Goal: Navigation & Orientation: Understand site structure

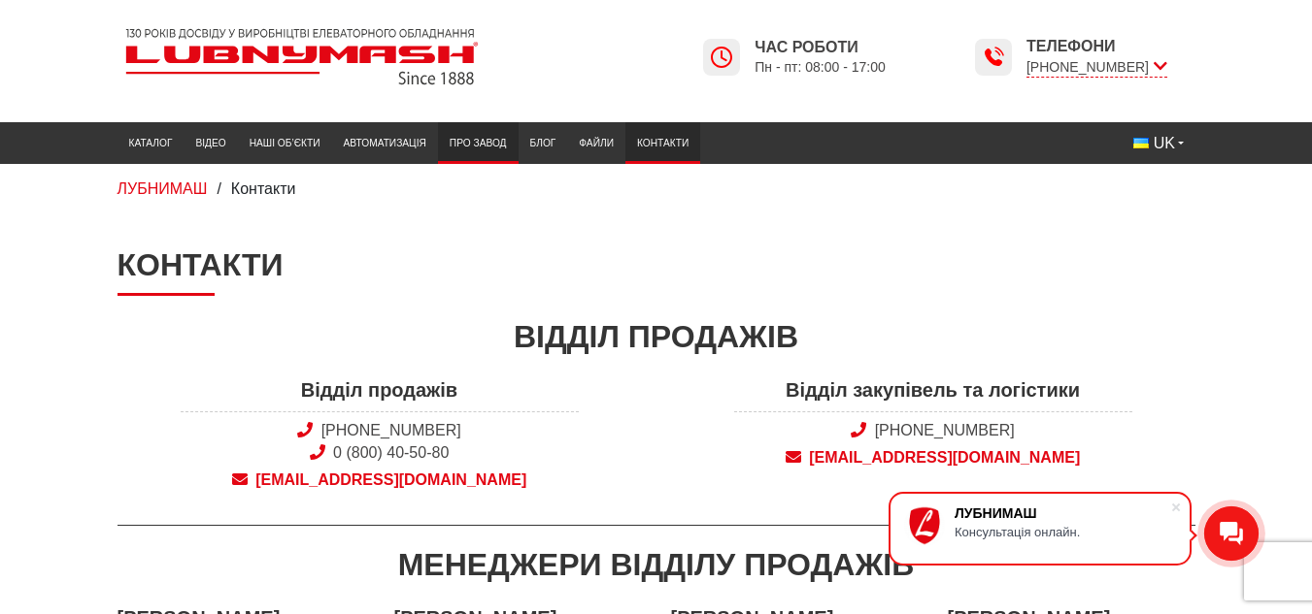
click at [454, 130] on link "Про завод" at bounding box center [478, 143] width 81 height 32
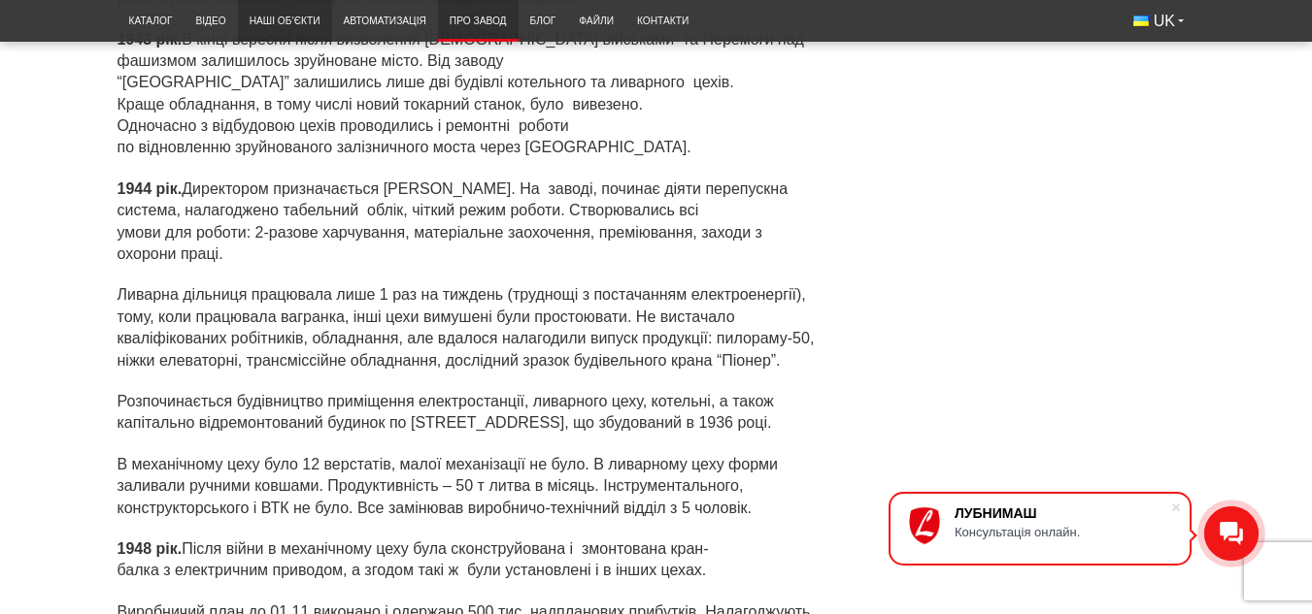
scroll to position [2427, 0]
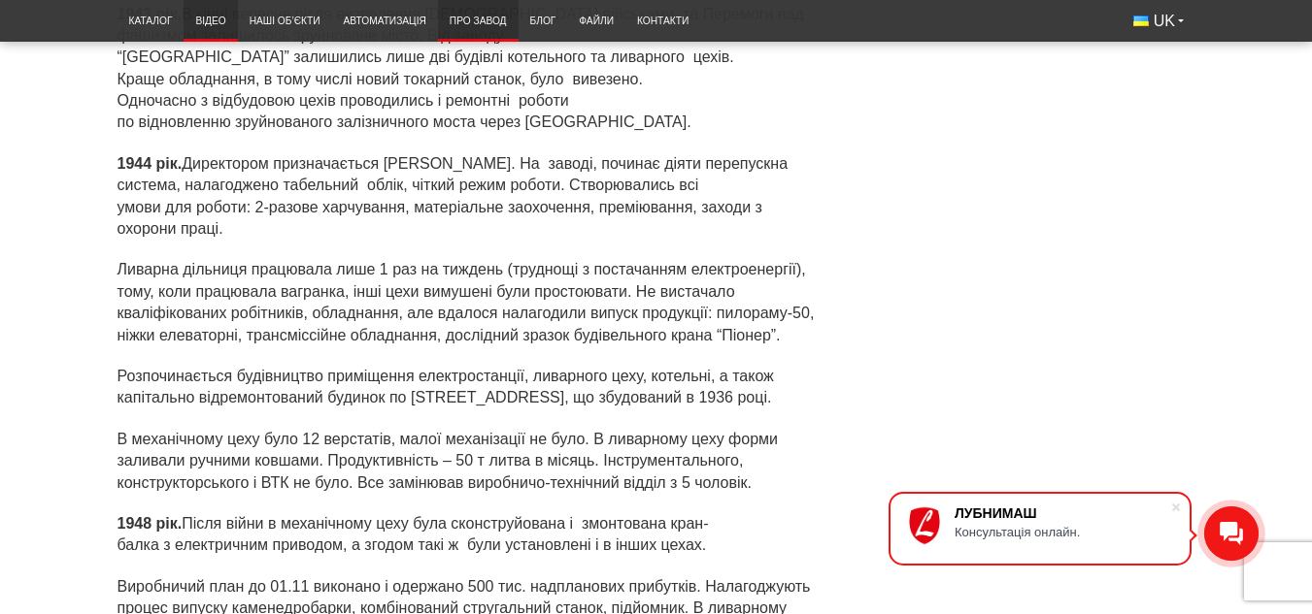
click at [202, 23] on link "Відео" at bounding box center [209, 21] width 53 height 32
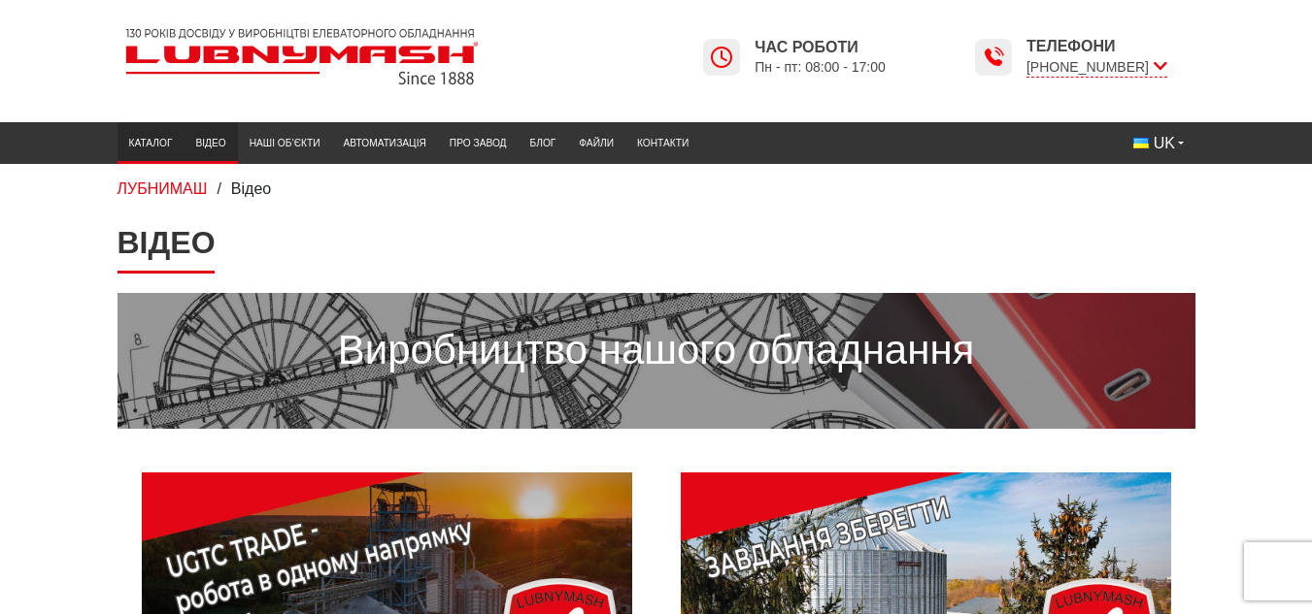
click at [170, 153] on link "Каталог" at bounding box center [150, 143] width 67 height 32
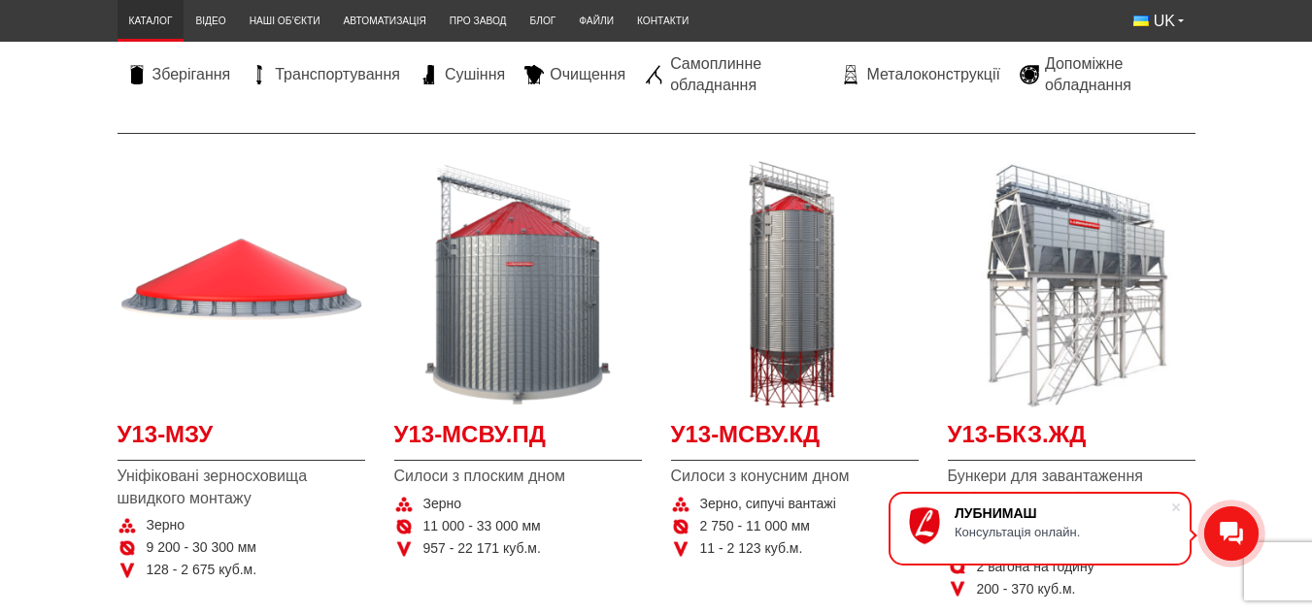
scroll to position [291, 0]
